Goal: Transaction & Acquisition: Purchase product/service

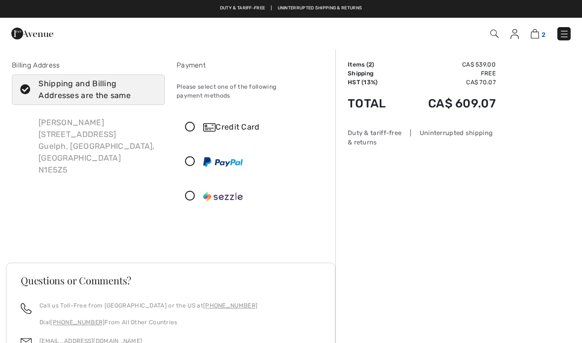
click at [536, 32] on img at bounding box center [535, 33] width 8 height 9
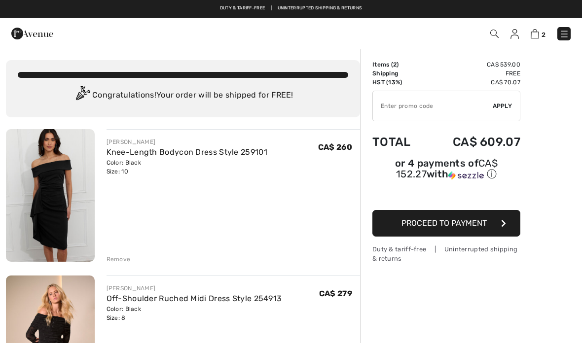
click at [62, 182] on img at bounding box center [50, 195] width 89 height 133
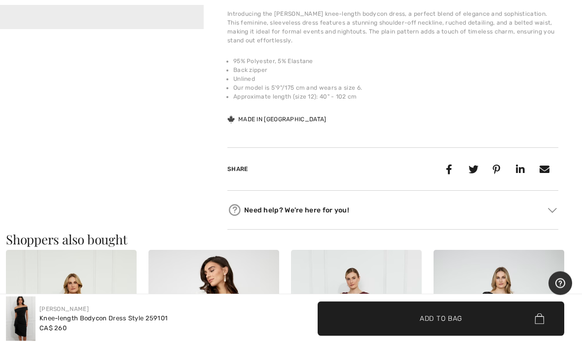
scroll to position [355, 0]
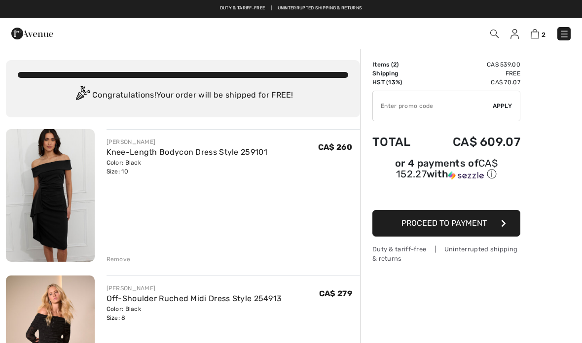
click at [43, 213] on img at bounding box center [50, 195] width 89 height 133
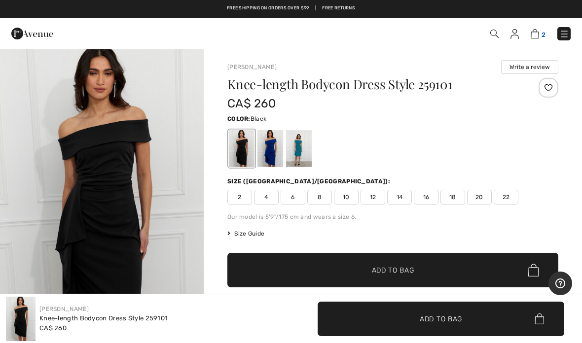
click at [539, 34] on img at bounding box center [535, 33] width 8 height 9
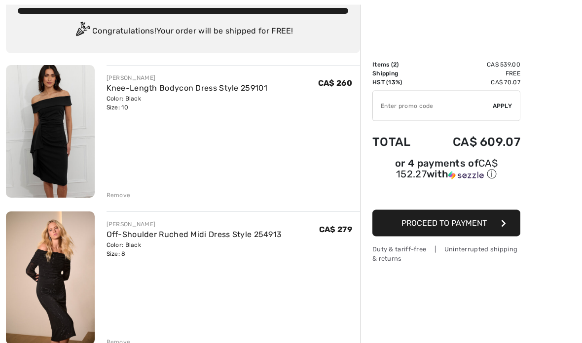
scroll to position [69, 0]
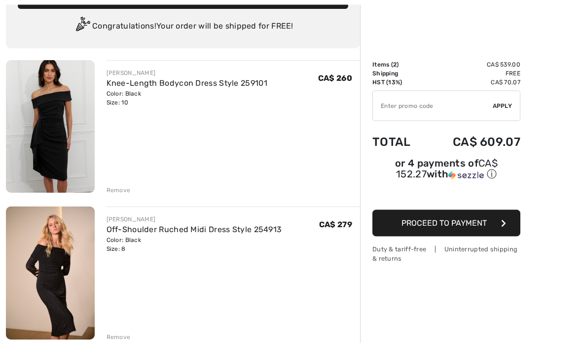
click at [41, 272] on img at bounding box center [50, 273] width 89 height 133
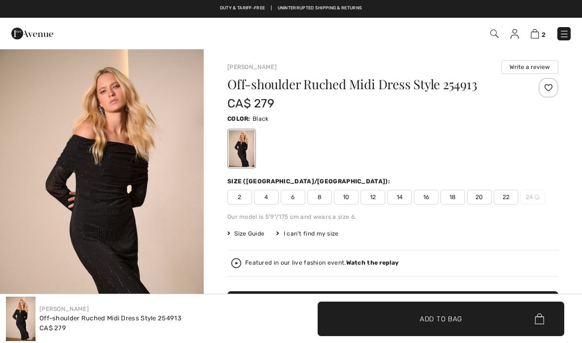
checkbox input "true"
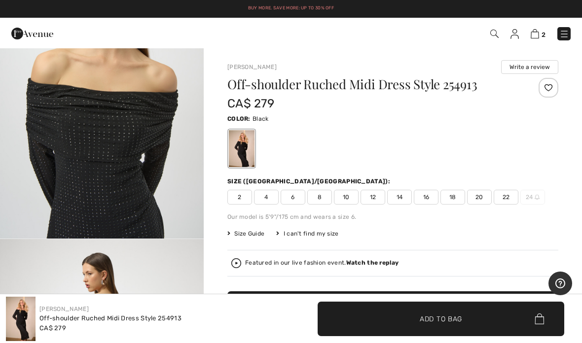
scroll to position [1338, 0]
